Goal: Task Accomplishment & Management: Use online tool/utility

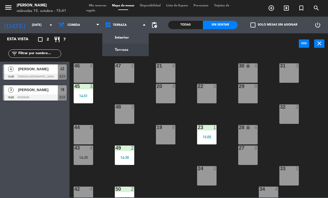
click at [131, 46] on ng-component "menu [PERSON_NAME] [DATE] 15. octubre - 15:41 Mis reservas Mapa de mesas Dispon…" at bounding box center [164, 99] width 328 height 198
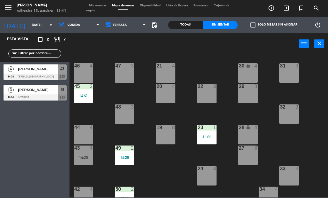
click at [116, 23] on span "Terraza" at bounding box center [120, 25] width 14 height 4
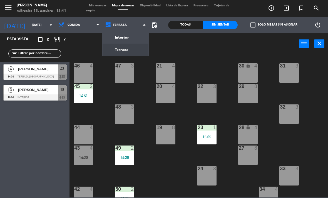
click at [115, 40] on ng-component "menu [PERSON_NAME] [DATE] 15. octubre - 15:41 Mis reservas Mapa de mesas Dispon…" at bounding box center [164, 99] width 328 height 198
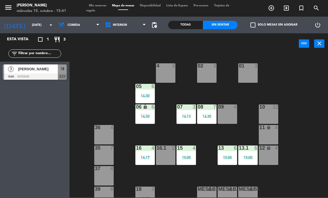
click at [207, 76] on div "02 3" at bounding box center [206, 72] width 19 height 19
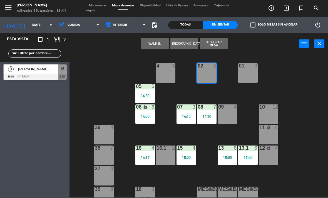
click at [153, 47] on button "WALK IN" at bounding box center [155, 43] width 28 height 11
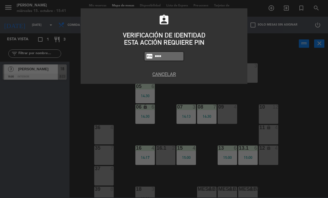
type input "9567"
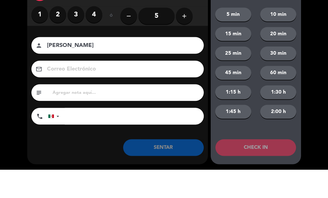
type input "[PERSON_NAME]"
click at [57, 34] on label "2" at bounding box center [57, 42] width 17 height 17
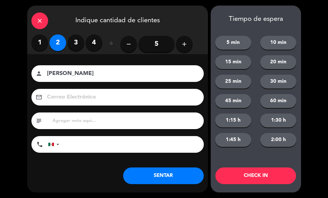
click at [110, 69] on input "[PERSON_NAME]" at bounding box center [121, 74] width 150 height 10
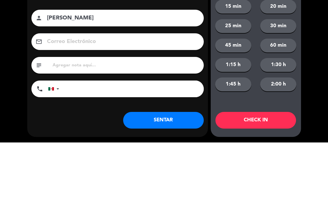
click at [102, 69] on input "[PERSON_NAME]" at bounding box center [121, 74] width 150 height 10
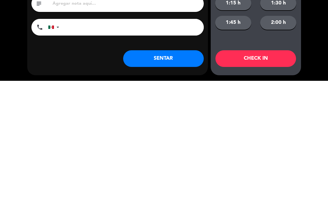
click at [155, 168] on button "SENTAR" at bounding box center [163, 176] width 81 height 17
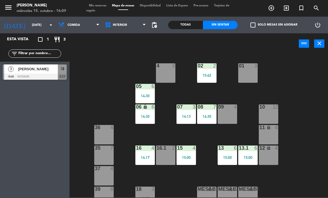
click at [257, 76] on div "01 3" at bounding box center [247, 72] width 19 height 19
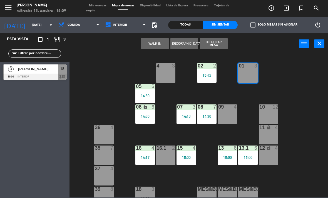
click at [150, 46] on button "WALK IN" at bounding box center [155, 43] width 28 height 11
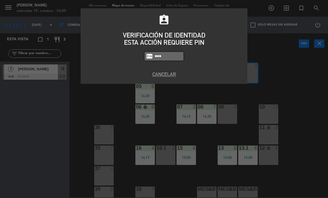
type input "4836"
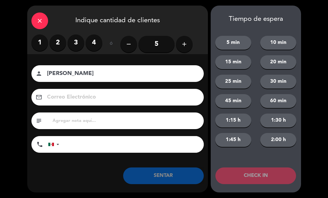
type input "[PERSON_NAME]"
click at [59, 44] on label "2" at bounding box center [57, 42] width 17 height 17
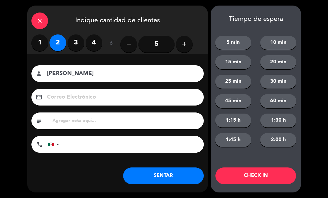
click at [145, 180] on button "SENTAR" at bounding box center [163, 176] width 81 height 17
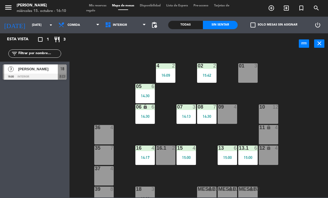
click at [303, 105] on div "02 2 15:42 4 2 16:09 01 3 05 6 14:30 06 lock 6 14:30 07 3 14:13 09 4 10 12 08 7…" at bounding box center [200, 126] width 255 height 144
click at [208, 121] on div "08 7 14:30" at bounding box center [206, 114] width 19 height 19
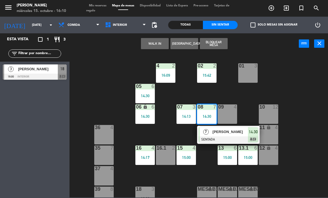
click at [227, 136] on div "[PERSON_NAME]" at bounding box center [230, 131] width 36 height 9
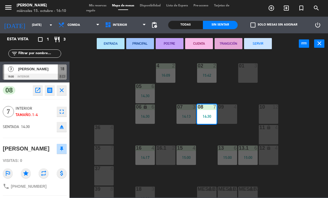
click at [268, 45] on button "SERVIR" at bounding box center [258, 43] width 28 height 11
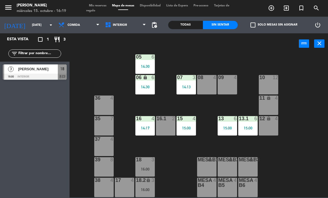
scroll to position [29, 0]
click at [147, 160] on div at bounding box center [145, 159] width 9 height 5
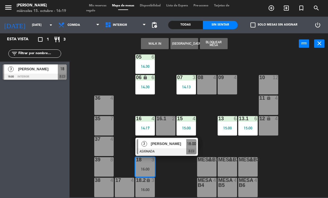
click at [161, 146] on span "[PERSON_NAME]" at bounding box center [169, 144] width 36 height 6
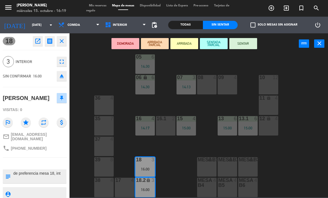
click at [252, 43] on button "SENTAR" at bounding box center [243, 43] width 28 height 11
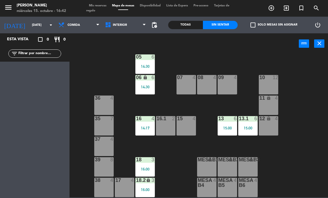
click at [150, 168] on div "16:00" at bounding box center [144, 169] width 19 height 4
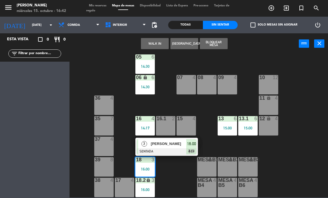
click at [175, 148] on div "[PERSON_NAME]" at bounding box center [168, 143] width 36 height 9
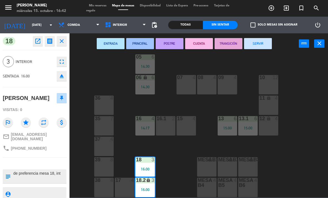
click at [265, 41] on button "SERVIR" at bounding box center [258, 43] width 28 height 11
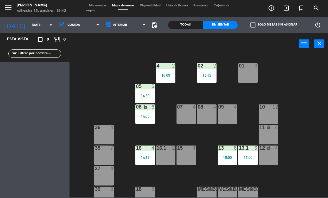
scroll to position [0, 0]
click at [243, 81] on div "01 3" at bounding box center [247, 72] width 19 height 19
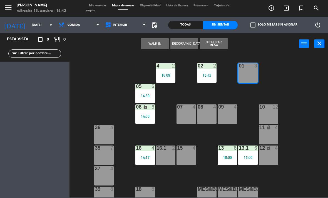
click at [159, 43] on button "WALK IN" at bounding box center [155, 43] width 28 height 11
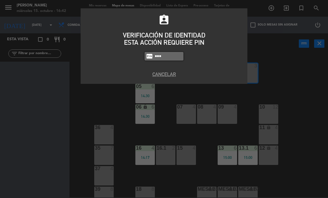
type input "&836"
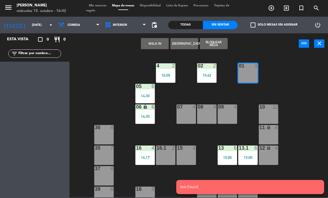
click at [149, 45] on button "WALK IN" at bounding box center [155, 43] width 28 height 11
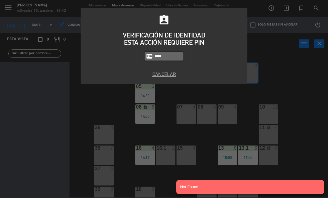
type input "4’36"
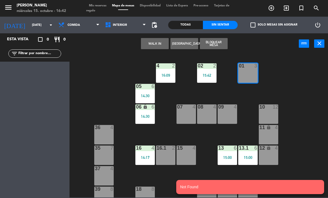
click at [149, 47] on button "WALK IN" at bounding box center [155, 43] width 28 height 11
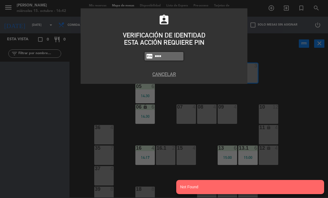
type input "4836"
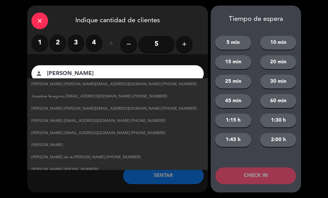
click at [59, 47] on label "2" at bounding box center [57, 42] width 17 height 17
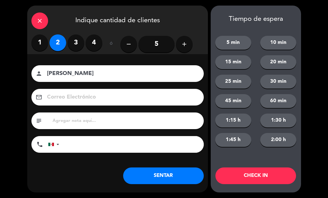
click at [87, 73] on input "[PERSON_NAME]" at bounding box center [121, 74] width 150 height 10
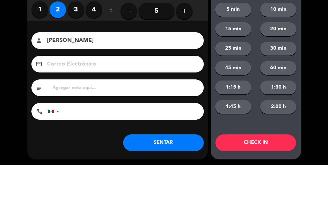
type input "[PERSON_NAME]"
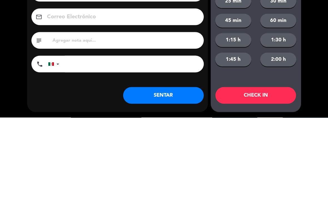
click at [319, 69] on div "close Indique cantidad de clientes 1 2 3 4 ó remove 5 add Nombre del cliente pe…" at bounding box center [164, 99] width 328 height 198
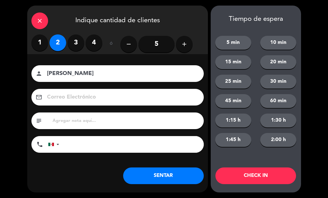
click at [190, 175] on button "SENTAR" at bounding box center [163, 176] width 81 height 17
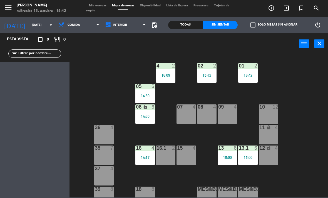
click at [100, 4] on span "Mis reservas" at bounding box center [97, 5] width 23 height 3
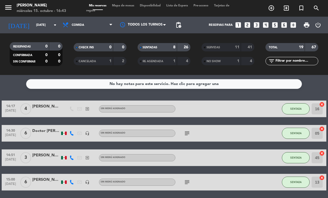
click at [221, 51] on div "SERVIDAS 11 41" at bounding box center [228, 47] width 53 height 8
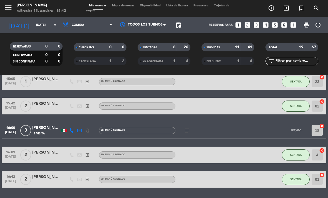
scroll to position [323, 0]
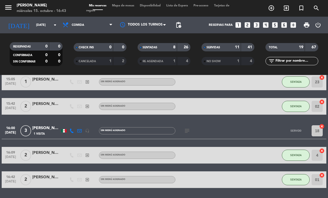
click at [190, 132] on icon "subject" at bounding box center [187, 131] width 7 height 7
click at [188, 134] on icon "subject" at bounding box center [187, 131] width 7 height 7
click at [190, 131] on icon "subject" at bounding box center [187, 131] width 7 height 7
click at [188, 133] on icon "subject" at bounding box center [187, 131] width 7 height 7
click at [31, 129] on span "3" at bounding box center [25, 130] width 11 height 11
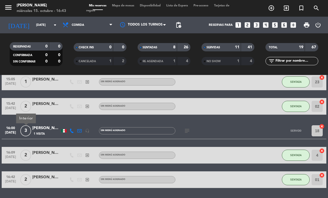
click at [9, 133] on span "[DATE]" at bounding box center [11, 134] width 14 height 6
click at [7, 131] on span "[DATE]" at bounding box center [11, 134] width 14 height 6
click at [25, 128] on span "3" at bounding box center [25, 130] width 11 height 11
click at [44, 129] on div "[PERSON_NAME]" at bounding box center [46, 128] width 28 height 6
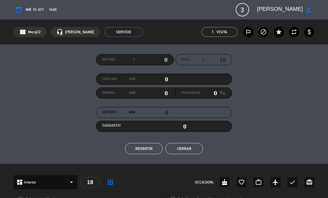
click at [146, 148] on button "REVERTIR" at bounding box center [144, 148] width 38 height 11
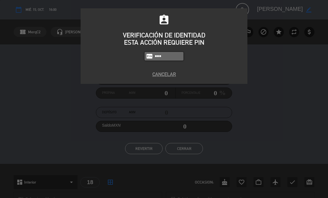
type input "4836"
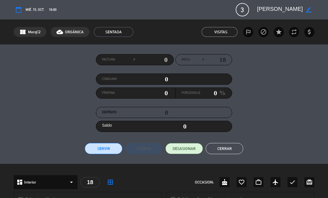
click at [231, 152] on button "Cerrar" at bounding box center [225, 148] width 38 height 11
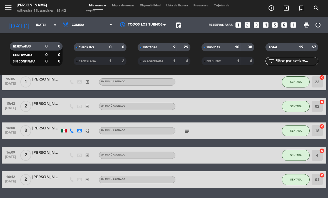
click at [125, 7] on span "Mapa de mesas" at bounding box center [123, 5] width 28 height 3
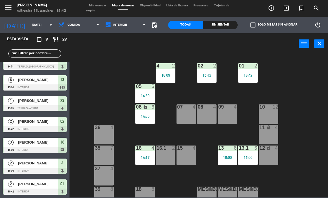
scroll to position [52, 0]
click at [31, 56] on input "text" at bounding box center [39, 54] width 43 height 6
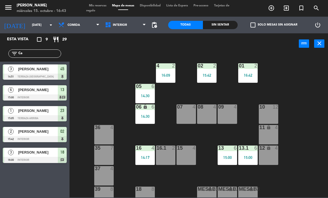
scroll to position [0, 0]
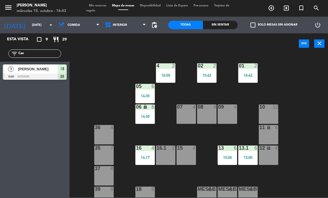
type input "Cas"
click at [304, 65] on div "02 2 15:42 4 2 16:09 01 2 16:42 05 6 14:30 06 lock 6 14:30 07 4 09 4 10 12 08 4…" at bounding box center [200, 126] width 255 height 144
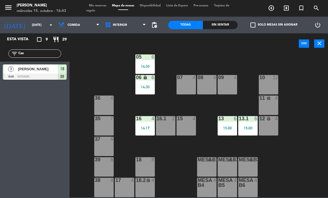
scroll to position [29, 0]
click at [150, 171] on div "16:00" at bounding box center [144, 169] width 19 height 4
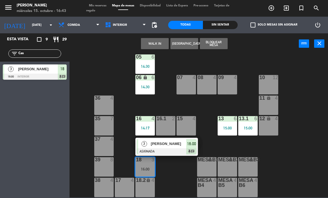
click at [174, 147] on span "[PERSON_NAME]" at bounding box center [169, 144] width 36 height 6
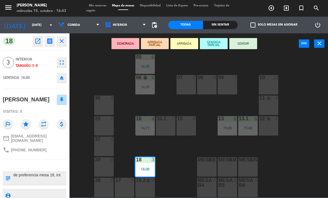
click at [146, 183] on div "lock" at bounding box center [145, 180] width 9 height 5
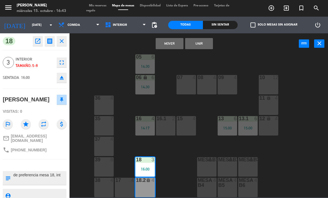
click at [205, 45] on button "Unir" at bounding box center [199, 43] width 28 height 11
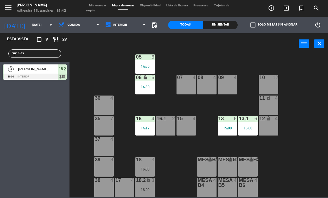
click at [148, 125] on div "16 4 14:17" at bounding box center [144, 125] width 19 height 19
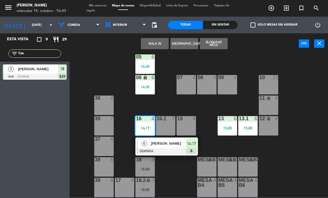
click at [174, 149] on div at bounding box center [167, 151] width 60 height 6
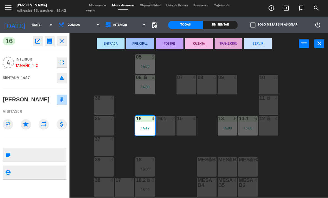
click at [268, 46] on button "SERVIR" at bounding box center [258, 43] width 28 height 11
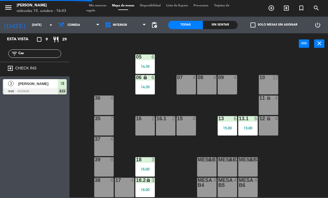
scroll to position [1, 0]
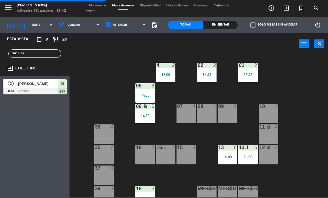
click at [210, 73] on div "15:42" at bounding box center [206, 75] width 19 height 4
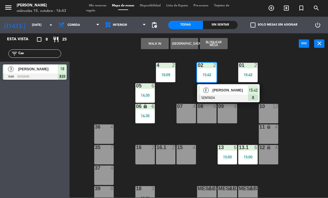
click at [235, 93] on div "[PERSON_NAME]" at bounding box center [230, 90] width 36 height 9
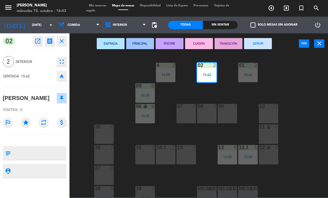
click at [264, 43] on button "SERVIR" at bounding box center [258, 43] width 28 height 11
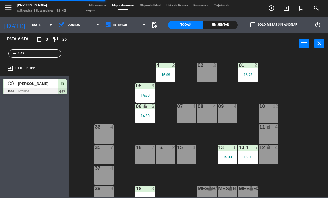
click at [131, 23] on span "Interior" at bounding box center [125, 25] width 47 height 12
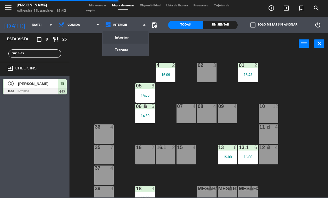
click at [130, 51] on ng-component "menu [PERSON_NAME] [DATE] 15. octubre - 16:43 Mis reservas Mapa de mesas Dispon…" at bounding box center [164, 99] width 328 height 198
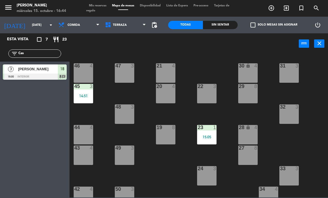
scroll to position [0, 0]
click at [72, 30] on span "Comida" at bounding box center [79, 25] width 47 height 12
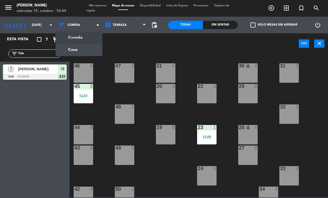
click at [83, 51] on ng-component "menu [PERSON_NAME] [DATE] 15. octubre - 16:44 Mis reservas Mapa de mesas Dispon…" at bounding box center [164, 99] width 328 height 198
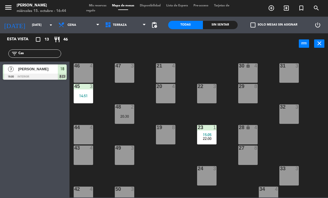
click at [28, 57] on input "Cas" at bounding box center [39, 54] width 43 height 6
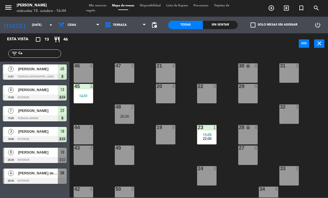
type input "C"
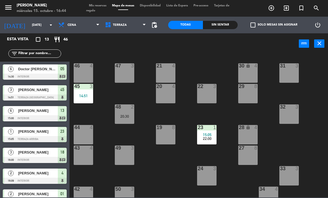
click at [314, 74] on div "21 4 30 lock 4 46 4 47 3 31 3 20 4 22 3 29 8 45 3 14:51 32 3 48 2 20:30 19 8 23…" at bounding box center [200, 126] width 255 height 144
click at [221, 29] on div "Sin sentar" at bounding box center [220, 25] width 35 height 8
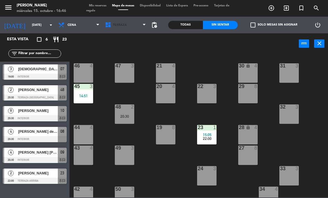
click at [124, 26] on span "Terraza" at bounding box center [120, 25] width 14 height 4
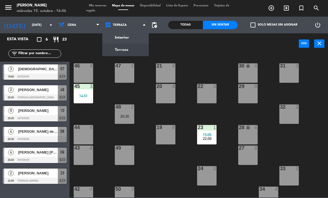
click at [132, 38] on ng-component "menu [PERSON_NAME] [DATE] 15. octubre - 16:46 Mis reservas Mapa de mesas Dispon…" at bounding box center [164, 99] width 328 height 198
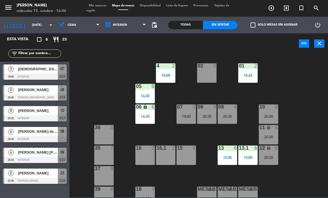
click at [210, 79] on div "02 3" at bounding box center [206, 72] width 19 height 19
click at [265, 55] on div "02 3 4 2 16:09 01 2 16:42 05 6 14:30 06 lock 6 14:30 07 3 19:00 09 4 20:30 10 8…" at bounding box center [200, 126] width 255 height 144
click at [82, 30] on span "Cena" at bounding box center [79, 25] width 47 height 12
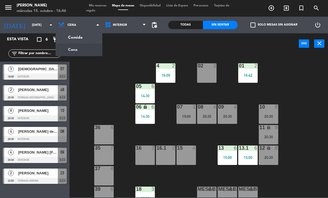
click at [85, 36] on ng-component "menu [PERSON_NAME] [DATE] 15. octubre - 16:46 Mis reservas Mapa de mesas Dispon…" at bounding box center [164, 99] width 328 height 198
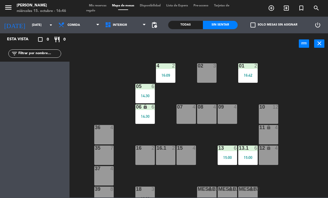
click at [207, 75] on div "02 3" at bounding box center [206, 72] width 19 height 19
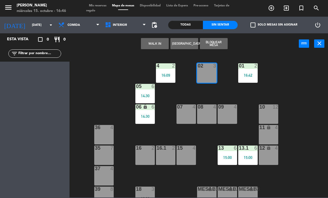
click at [152, 48] on button "WALK IN" at bounding box center [155, 43] width 28 height 11
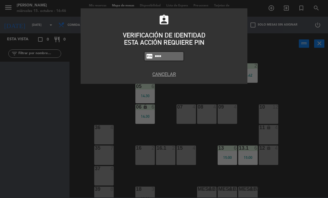
type input "4836"
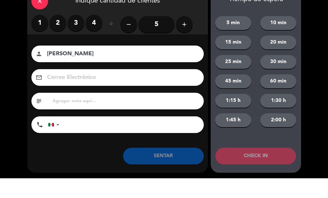
type input "[PERSON_NAME]"
click at [59, 34] on label "2" at bounding box center [57, 42] width 17 height 17
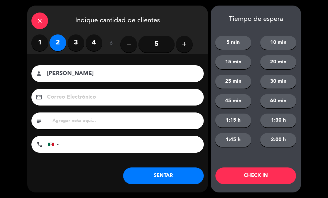
click at [183, 176] on button "SENTAR" at bounding box center [163, 176] width 81 height 17
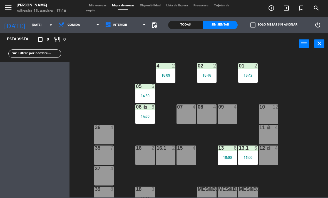
click at [121, 25] on span "Interior" at bounding box center [120, 25] width 14 height 4
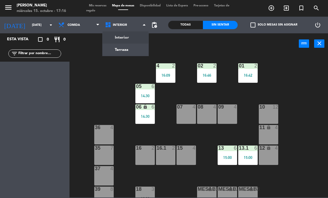
click at [133, 51] on ng-component "menu [PERSON_NAME] [DATE] 15. octubre - 17:16 Mis reservas Mapa de mesas Dispon…" at bounding box center [164, 99] width 328 height 198
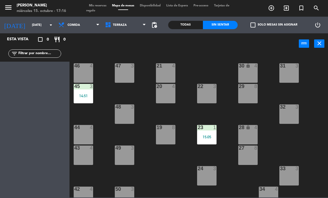
click at [123, 107] on div at bounding box center [124, 107] width 9 height 5
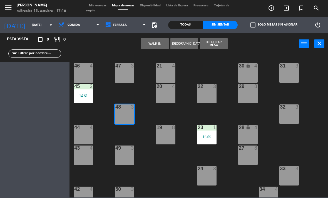
click at [156, 39] on button "WALK IN" at bounding box center [155, 43] width 28 height 11
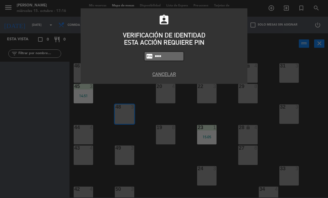
type input "4836"
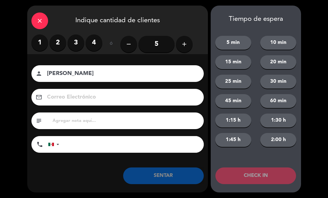
type input "[PERSON_NAME]"
click at [79, 46] on label "3" at bounding box center [76, 42] width 17 height 17
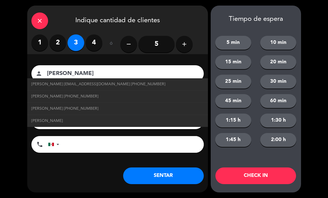
click at [44, 83] on span "[PERSON_NAME] [EMAIL_ADDRESS][DOMAIN_NAME] [PHONE_NUMBER]" at bounding box center [98, 84] width 134 height 6
type input "[EMAIL_ADDRESS][DOMAIN_NAME]"
type input "[PHONE_NUMBER]"
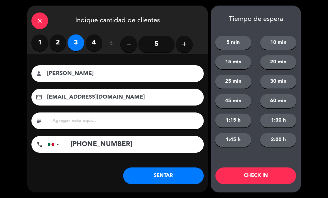
click at [189, 177] on button "SENTAR" at bounding box center [163, 176] width 81 height 17
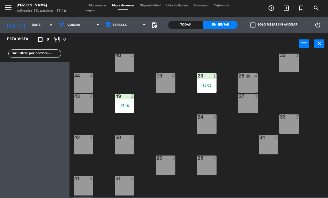
scroll to position [49, 0]
